Goal: Book appointment/travel/reservation

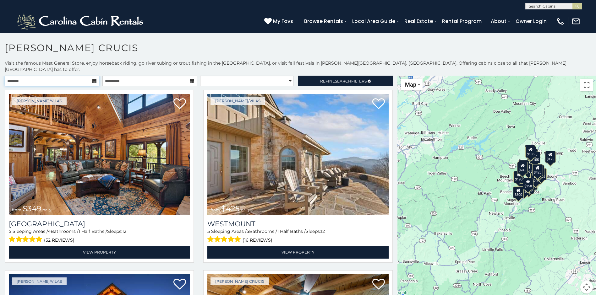
click at [64, 77] on input "text" at bounding box center [52, 81] width 95 height 11
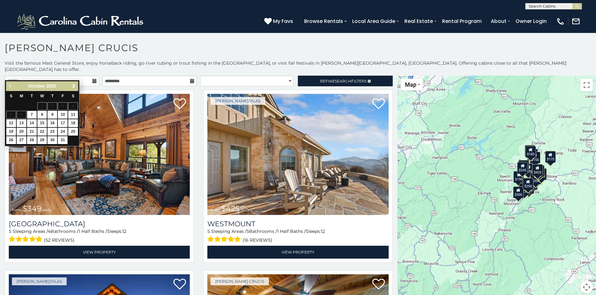
click at [74, 87] on span "Next" at bounding box center [73, 86] width 5 height 5
click at [73, 116] on link "13" at bounding box center [73, 115] width 10 height 8
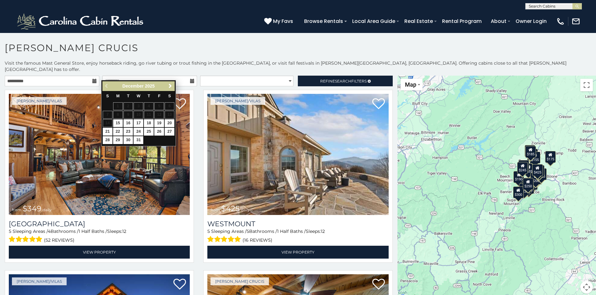
click at [92, 79] on icon at bounding box center [94, 81] width 4 height 4
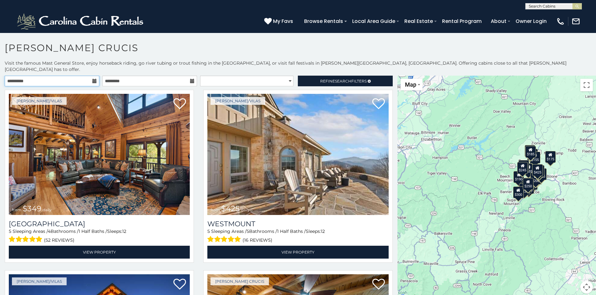
click at [69, 77] on input "**********" at bounding box center [52, 81] width 95 height 11
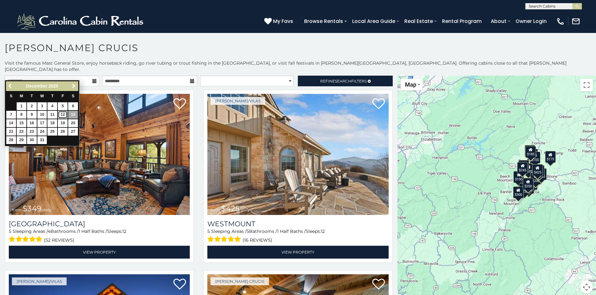
click at [60, 113] on link "12" at bounding box center [63, 115] width 10 height 8
type input "**********"
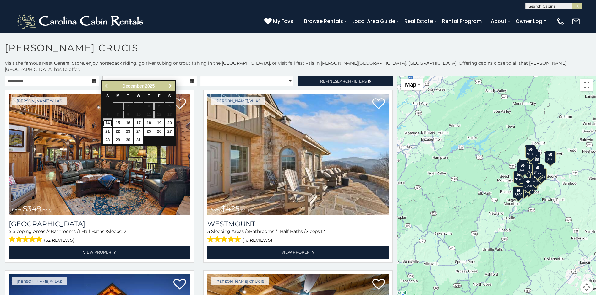
click at [108, 123] on link "14" at bounding box center [108, 123] width 10 height 8
type input "**********"
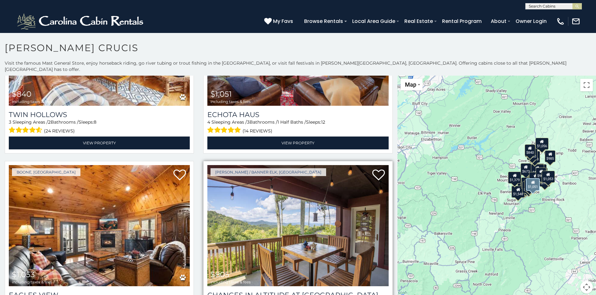
scroll to position [1257, 0]
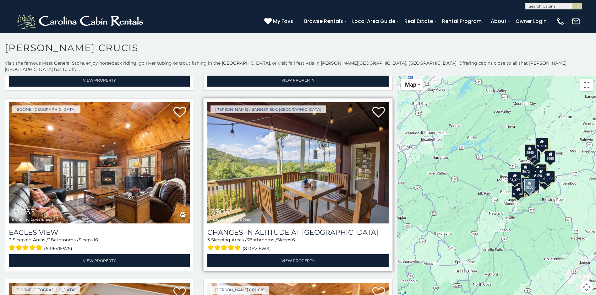
click at [312, 159] on img at bounding box center [297, 162] width 181 height 121
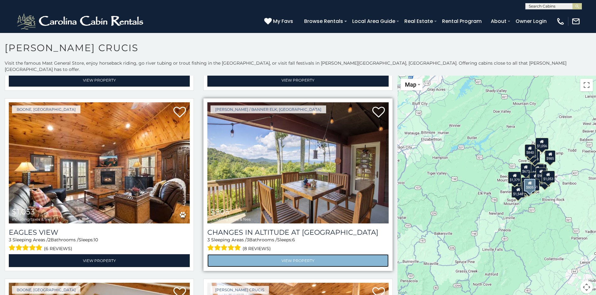
click at [318, 255] on link "View Property" at bounding box center [297, 261] width 181 height 13
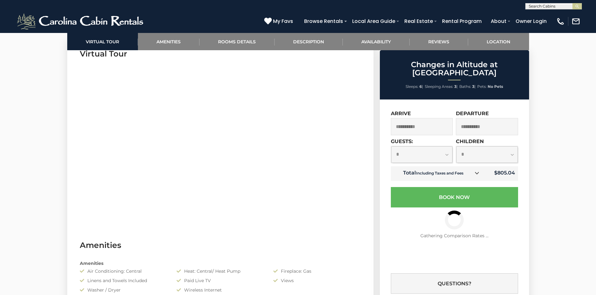
scroll to position [471, 0]
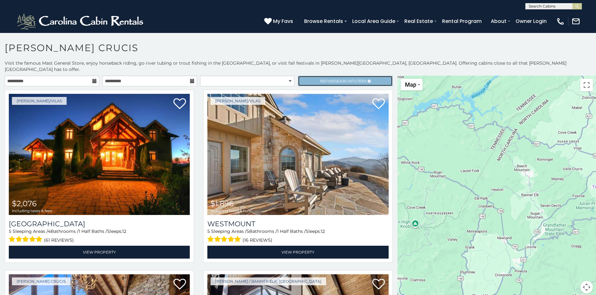
click at [320, 79] on span "Refine Search Filters" at bounding box center [343, 81] width 47 height 5
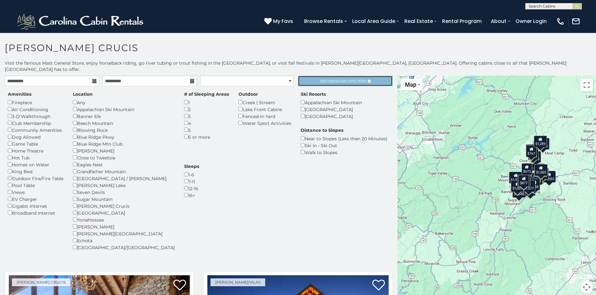
click at [346, 79] on span "Search" at bounding box center [343, 81] width 16 height 5
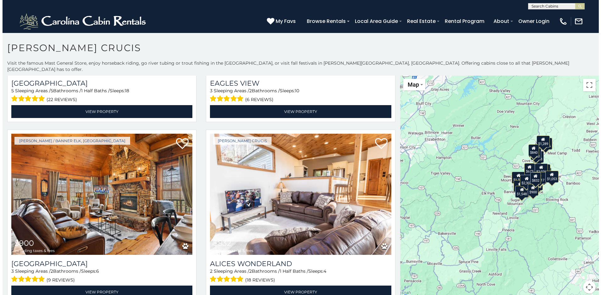
scroll to position [6, 0]
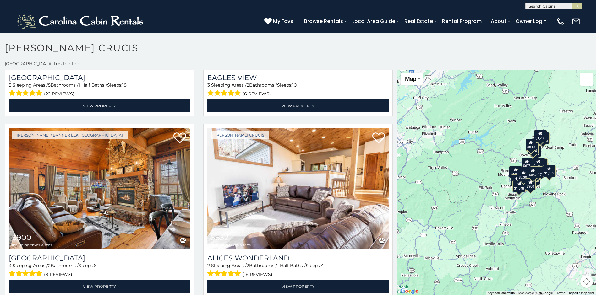
drag, startPoint x: 508, startPoint y: 214, endPoint x: 400, endPoint y: 216, distance: 108.1
click at [400, 216] on div "$1,842 $2,076 $1,896 $1,276 $1,290 $1,017 $1,342 $1,548 $878 $920 $1,033 $840 $…" at bounding box center [497, 183] width 199 height 226
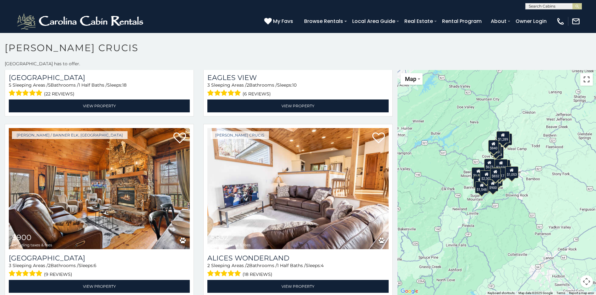
click at [584, 77] on button "Toggle fullscreen view" at bounding box center [587, 79] width 13 height 13
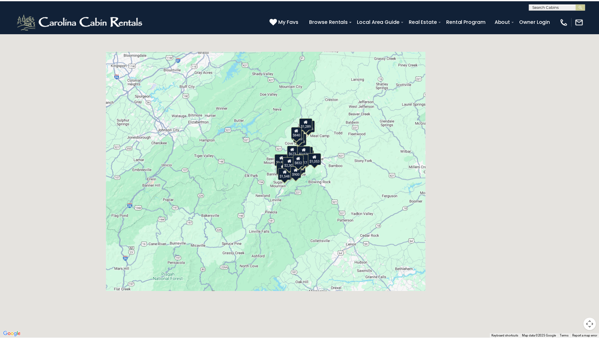
scroll to position [1242, 0]
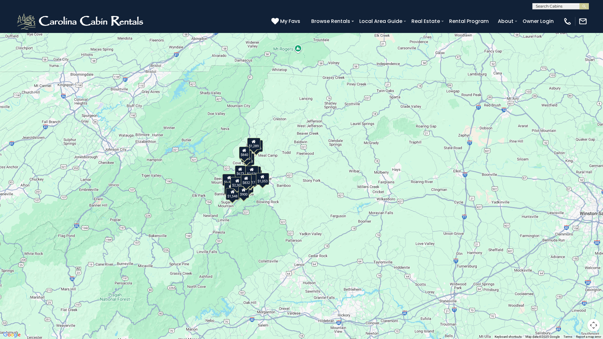
drag, startPoint x: 506, startPoint y: 176, endPoint x: 446, endPoint y: 201, distance: 65.0
click at [446, 201] on div "$1,842 $2,076 $1,896 $1,276 $1,290 $1,017 $1,342 $1,548 $878 $920 $1,033 $840 $…" at bounding box center [301, 169] width 603 height 339
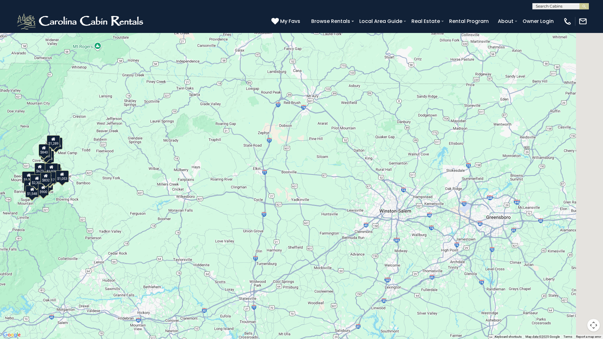
drag, startPoint x: 468, startPoint y: 175, endPoint x: 258, endPoint y: 176, distance: 209.6
click at [258, 177] on div "$1,842 $2,076 $1,896 $1,276 $1,290 $1,017 $1,342 $1,548 $878 $920 $1,033 $840 $…" at bounding box center [301, 169] width 603 height 339
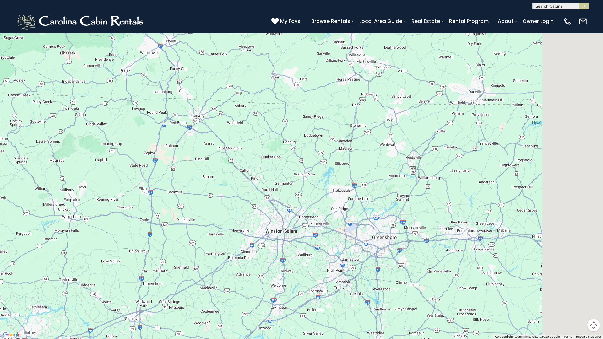
drag, startPoint x: 398, startPoint y: 160, endPoint x: 215, endPoint y: 193, distance: 185.8
click at [215, 193] on div "$1,842 $2,076 $1,896 $1,276 $1,290 $1,017 $1,342 $1,548 $878 $920 $1,033 $840 $…" at bounding box center [301, 169] width 603 height 339
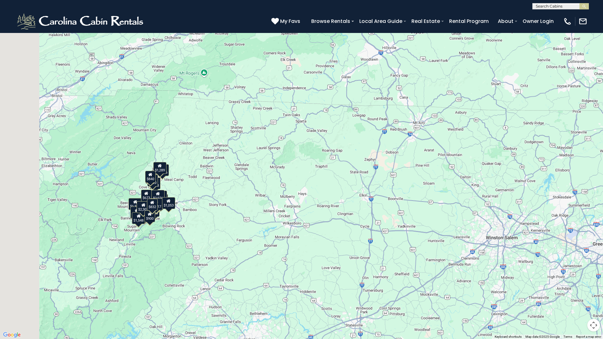
drag, startPoint x: 253, startPoint y: 138, endPoint x: 520, endPoint y: 150, distance: 267.7
click at [520, 150] on div "$1,842 $2,076 $1,896 $1,276 $1,290 $1,017 $1,342 $1,548 $878 $920 $1,033 $840 $…" at bounding box center [301, 169] width 603 height 339
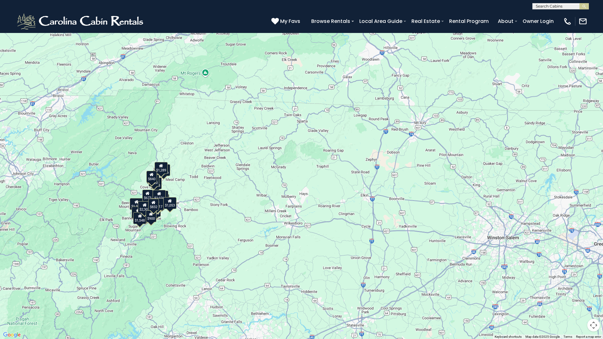
click at [589, 13] on button "Toggle fullscreen view" at bounding box center [594, 9] width 13 height 13
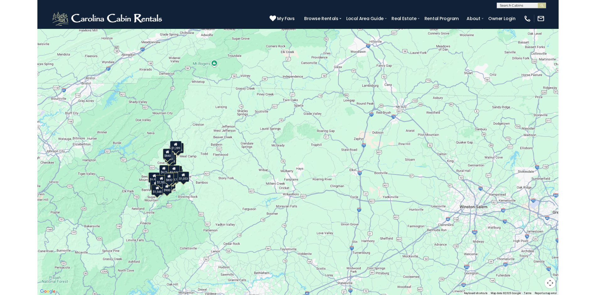
scroll to position [1226, 0]
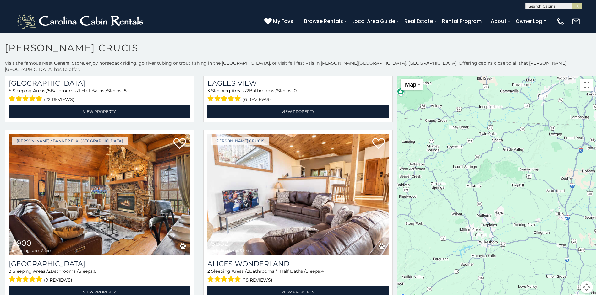
drag, startPoint x: 447, startPoint y: 165, endPoint x: 550, endPoint y: 154, distance: 103.3
click at [551, 154] on div "$1,842 $2,076 $1,896 $1,276 $1,290 $1,017 $1,342 $1,548 $878 $920 $1,033 $840 $…" at bounding box center [497, 189] width 199 height 226
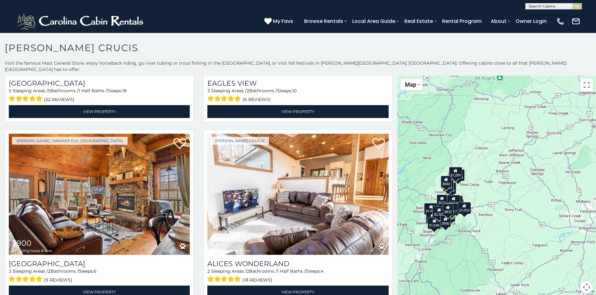
drag, startPoint x: 476, startPoint y: 137, endPoint x: 508, endPoint y: 103, distance: 46.7
click at [508, 103] on div "$1,842 $2,076 $1,896 $1,276 $1,290 $1,017 $1,342 $1,548 $878 $920 $1,033 $840 $…" at bounding box center [497, 189] width 199 height 226
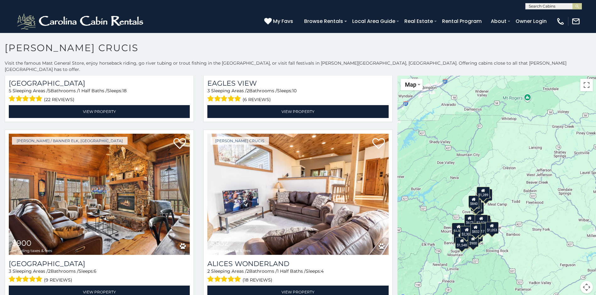
drag, startPoint x: 515, startPoint y: 165, endPoint x: 562, endPoint y: 214, distance: 67.8
click at [563, 212] on div "$1,842 $2,076 $1,896 $1,276 $1,290 $1,017 $1,342 $1,548 $878 $920 $1,033 $840 $…" at bounding box center [497, 189] width 199 height 226
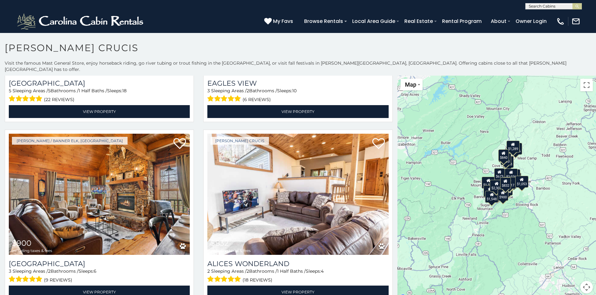
drag, startPoint x: 535, startPoint y: 174, endPoint x: 572, endPoint y: 128, distance: 59.6
click at [572, 128] on div "$1,842 $2,076 $1,896 $1,276 $1,290 $1,017 $1,342 $1,548 $878 $920 $1,033 $840 $…" at bounding box center [497, 189] width 199 height 226
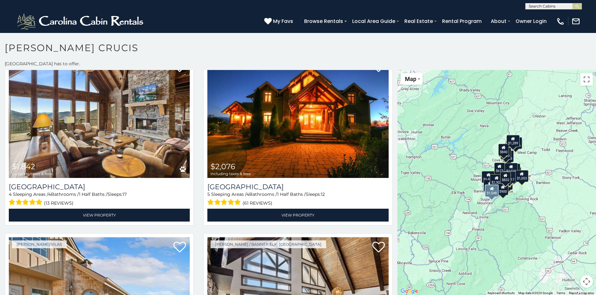
scroll to position [0, 0]
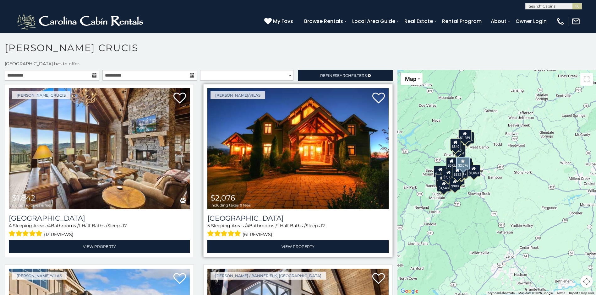
drag, startPoint x: 529, startPoint y: 234, endPoint x: 382, endPoint y: 215, distance: 147.9
click at [382, 70] on main "**********" at bounding box center [298, 70] width 596 height 0
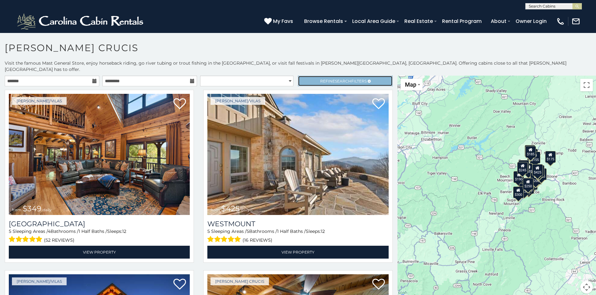
click at [326, 79] on span "Refine Search Filters" at bounding box center [343, 81] width 47 height 5
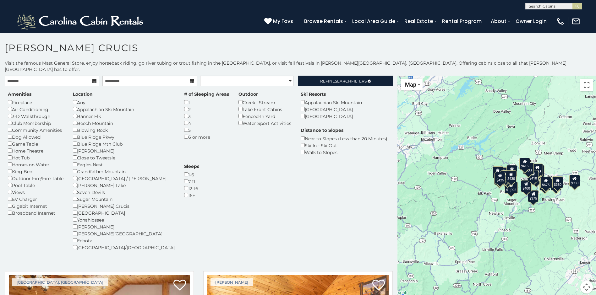
click at [76, 203] on div "Valle Crucis" at bounding box center [124, 206] width 102 height 7
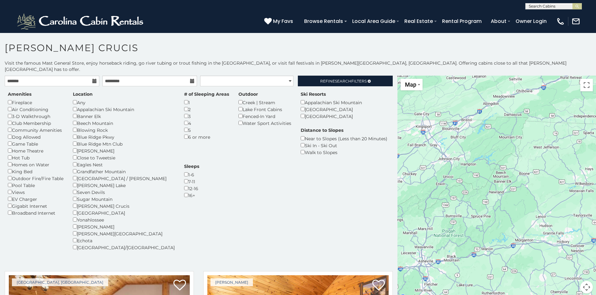
click at [9, 154] on div "Hot Tub" at bounding box center [36, 157] width 56 height 7
click at [92, 79] on icon at bounding box center [94, 81] width 4 height 4
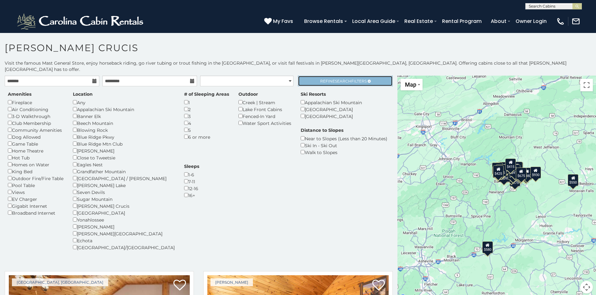
click at [339, 76] on link "Refine Search Filters" at bounding box center [345, 81] width 95 height 11
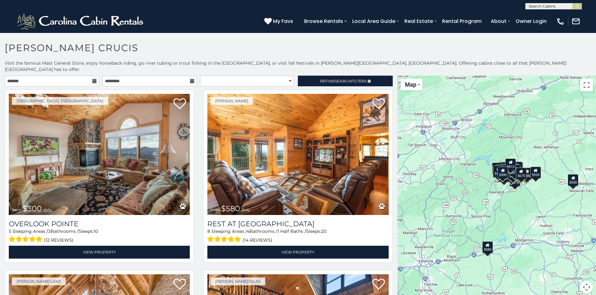
click at [94, 79] on icon at bounding box center [94, 81] width 4 height 4
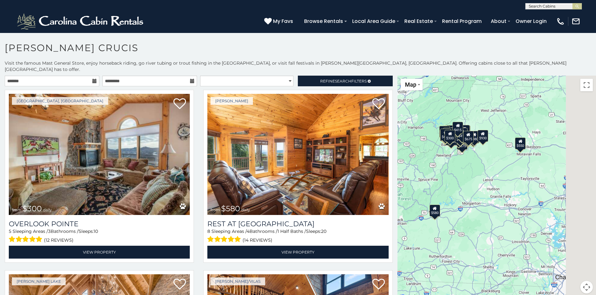
drag, startPoint x: 467, startPoint y: 180, endPoint x: 403, endPoint y: 131, distance: 80.8
click at [402, 127] on div "$300 $580 $550 $349 $535 $375 $425 $480 $400 $350 $451 $460 $1,095 $315 $310 $3…" at bounding box center [497, 189] width 199 height 226
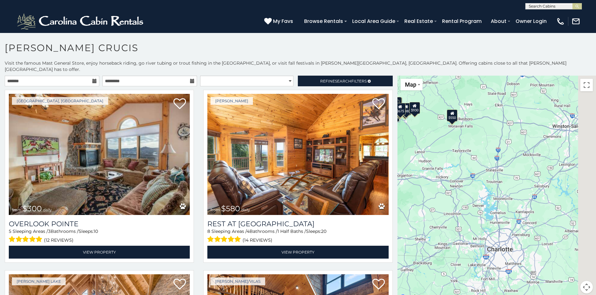
drag, startPoint x: 508, startPoint y: 207, endPoint x: 423, endPoint y: 184, distance: 88.1
click at [423, 184] on div "$300 $580 $550 $349 $535 $375 $425 $480 $400 $350 $451 $460 $1,095 $315 $310 $3…" at bounding box center [497, 189] width 199 height 226
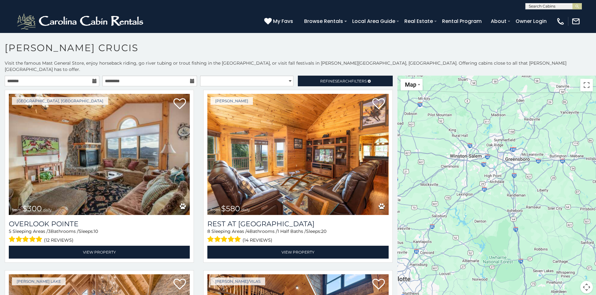
drag, startPoint x: 520, startPoint y: 172, endPoint x: 410, endPoint y: 230, distance: 123.9
click at [410, 229] on div "$300 $580 $550 $349 $535 $375 $425 $480 $400 $350 $451 $460 $1,095 $315 $310 $3…" at bounding box center [497, 189] width 199 height 226
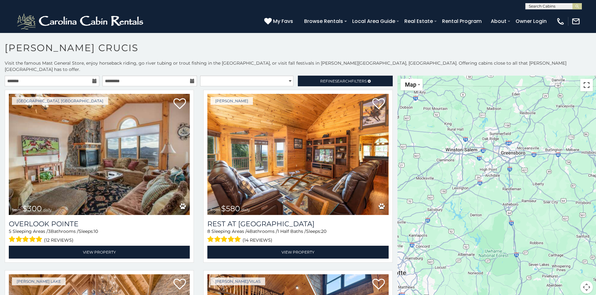
click at [582, 80] on button "Toggle fullscreen view" at bounding box center [587, 85] width 13 height 13
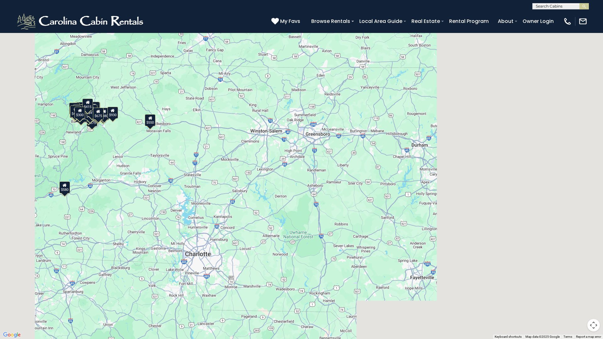
drag, startPoint x: 385, startPoint y: 174, endPoint x: 355, endPoint y: 135, distance: 49.0
click at [355, 135] on div "$300 $580 $550 $349 $535 $375 $425 $480 $400 $350 $451 $460 $1,095 $315 $310 $3…" at bounding box center [301, 169] width 603 height 339
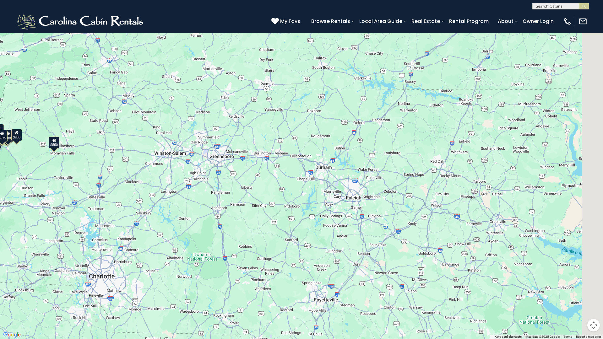
drag, startPoint x: 377, startPoint y: 148, endPoint x: 227, endPoint y: 213, distance: 163.5
click at [227, 213] on div "$300 $580 $550 $349 $535 $375 $425 $480 $400 $350 $451 $460 $1,095 $315 $310 $3…" at bounding box center [301, 169] width 603 height 339
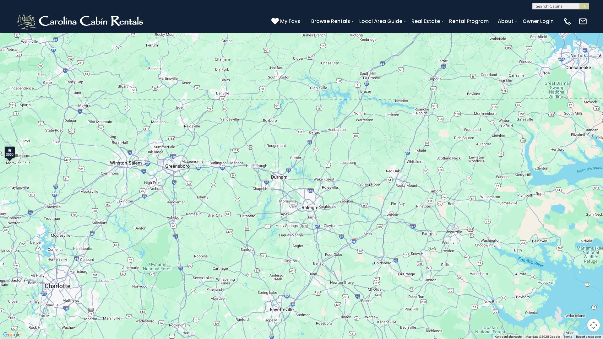
drag, startPoint x: 358, startPoint y: 165, endPoint x: 318, endPoint y: 148, distance: 44.0
click at [294, 185] on div "$300 $580 $550 $349 $535 $375 $425 $480 $400 $350 $451 $460 $1,095 $315 $310 $3…" at bounding box center [301, 169] width 603 height 339
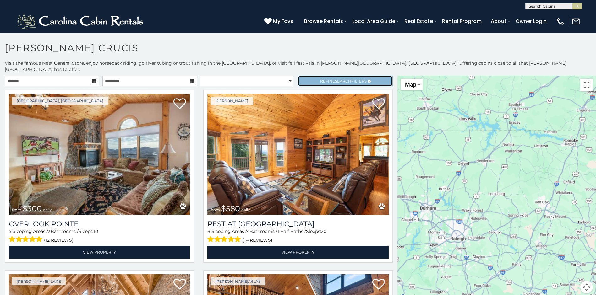
click at [326, 79] on span "Refine Search Filters" at bounding box center [343, 81] width 47 height 5
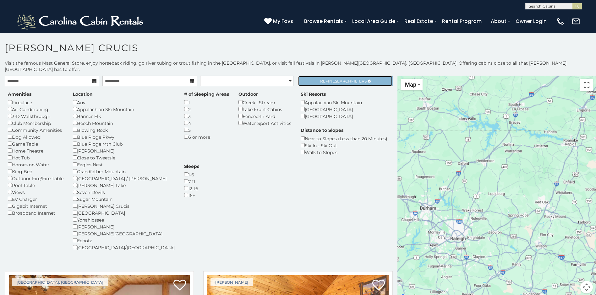
click at [322, 79] on span "Refine Search Filters" at bounding box center [343, 81] width 47 height 5
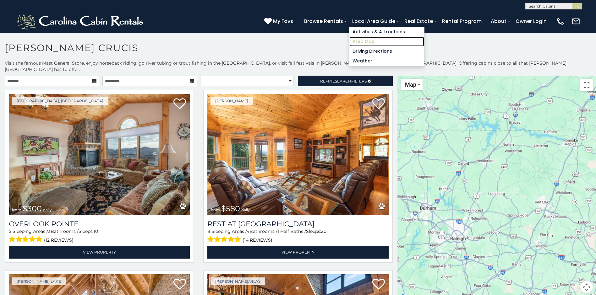
click at [371, 41] on link "Area Map" at bounding box center [387, 42] width 75 height 10
